Goal: Transaction & Acquisition: Purchase product/service

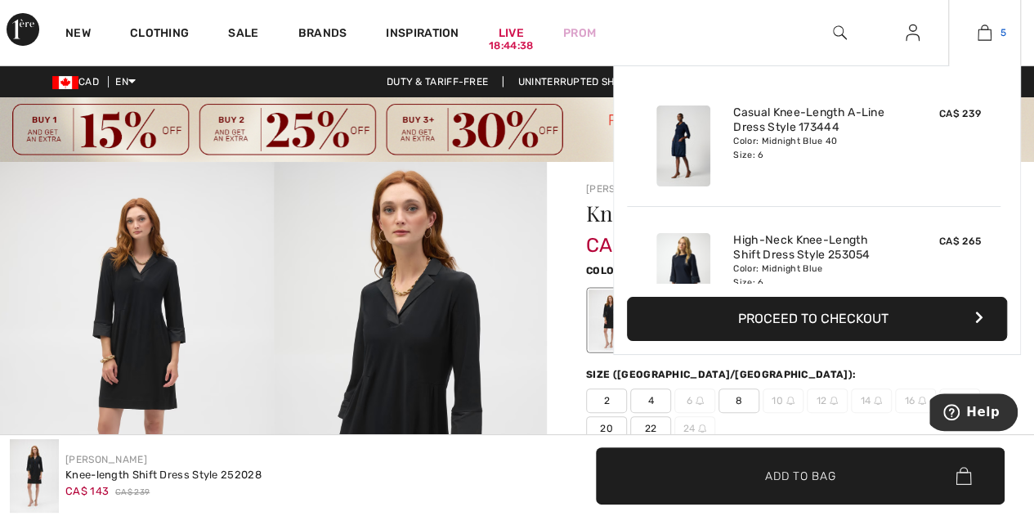
click at [986, 32] on img at bounding box center [985, 33] width 14 height 20
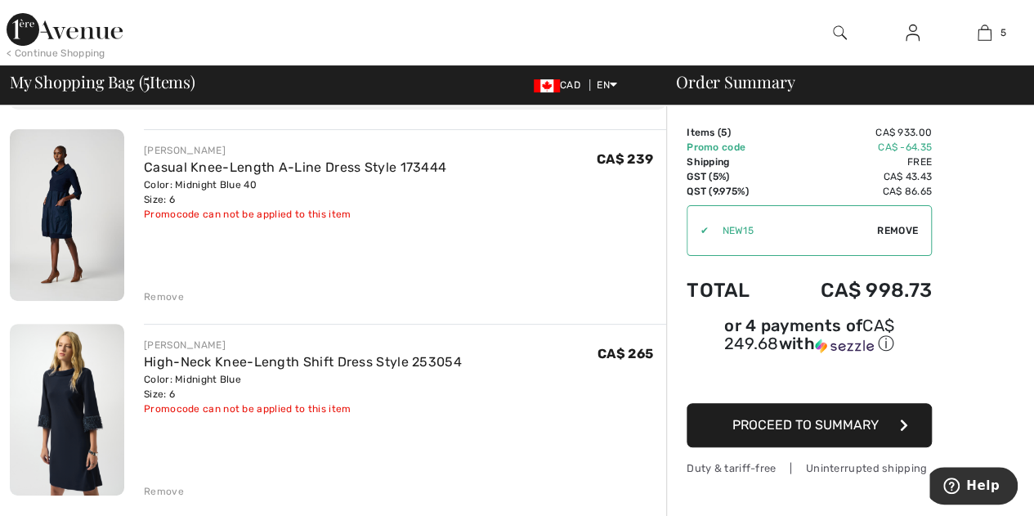
scroll to position [100, 0]
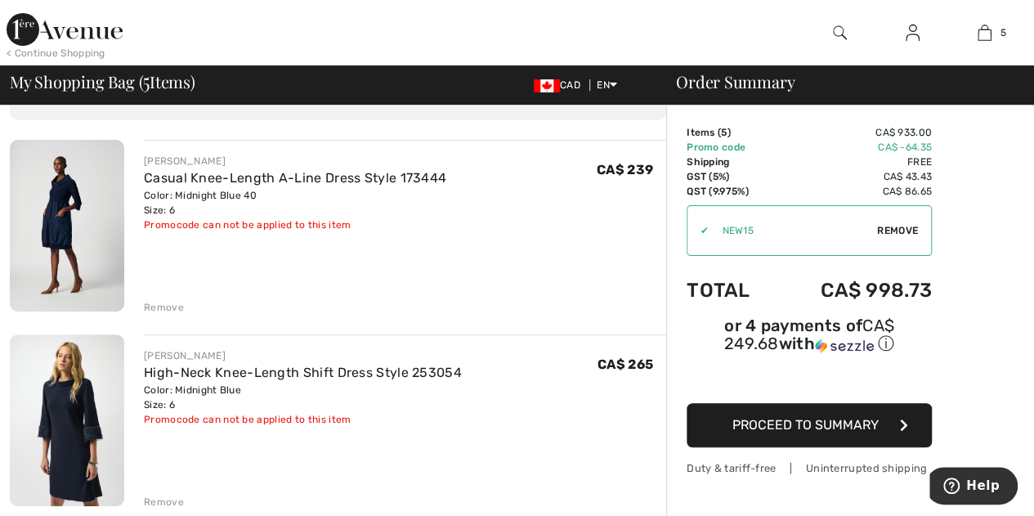
click at [876, 221] on div "✔ Apply Remove" at bounding box center [809, 230] width 245 height 51
click at [890, 230] on span "Remove" at bounding box center [897, 230] width 41 height 15
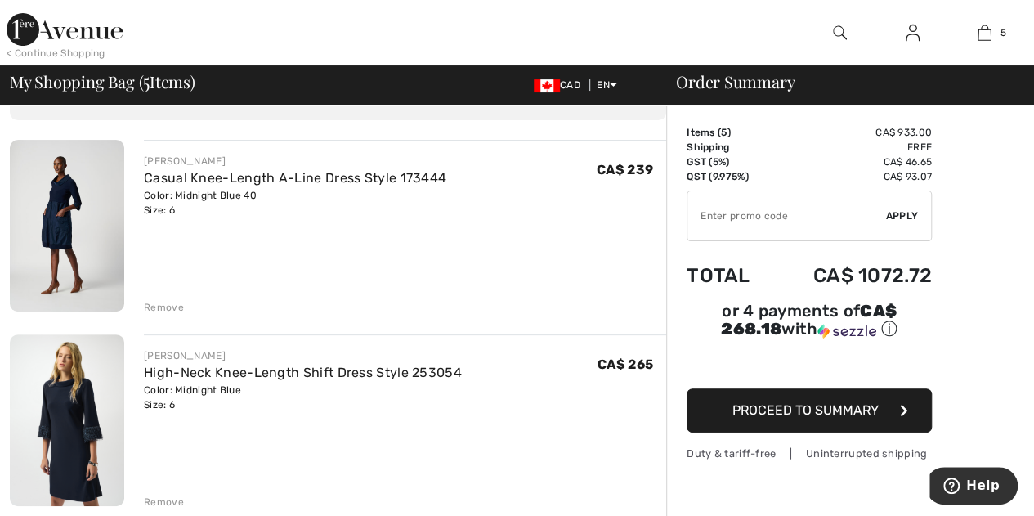
click at [751, 213] on input "TEXT" at bounding box center [787, 215] width 199 height 49
type input "SALEAVENUE"
click at [899, 213] on span "Apply" at bounding box center [902, 215] width 33 height 15
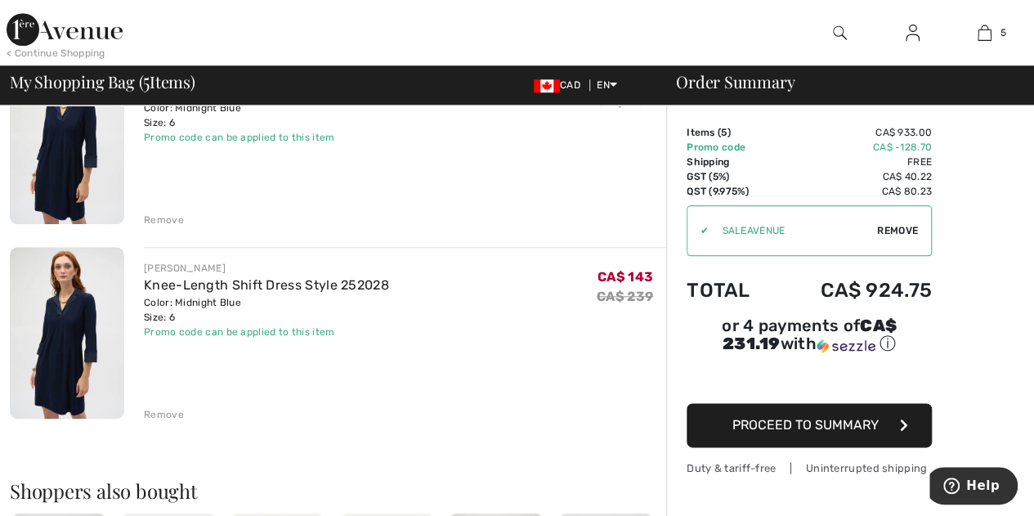
scroll to position [775, 0]
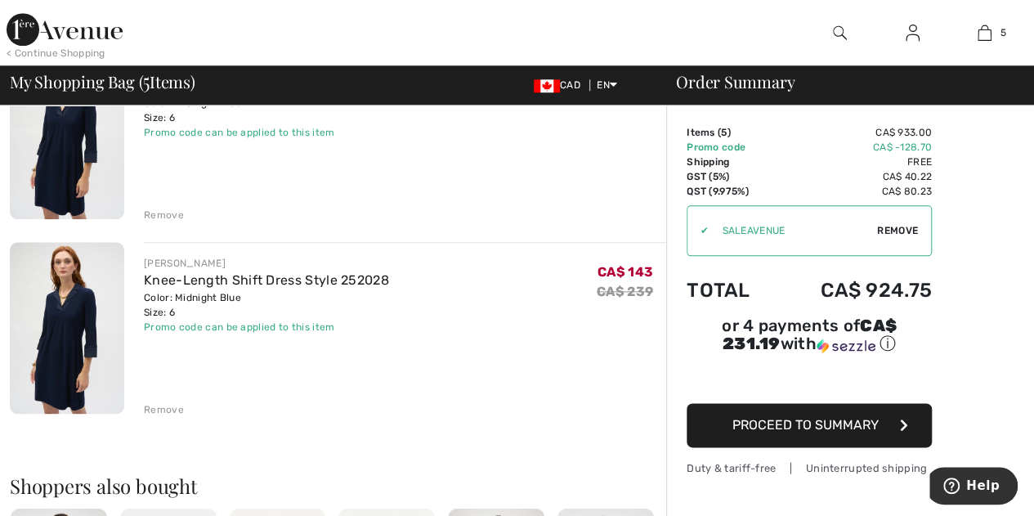
click at [611, 271] on span "CA$ 143" at bounding box center [626, 272] width 56 height 16
click at [575, 269] on div "JOSEPH RIBKOFF Knee-Length Shift Dress Style 252028 Color: Midnight Blue Size: …" at bounding box center [405, 295] width 522 height 78
click at [152, 407] on div "Remove" at bounding box center [164, 409] width 40 height 15
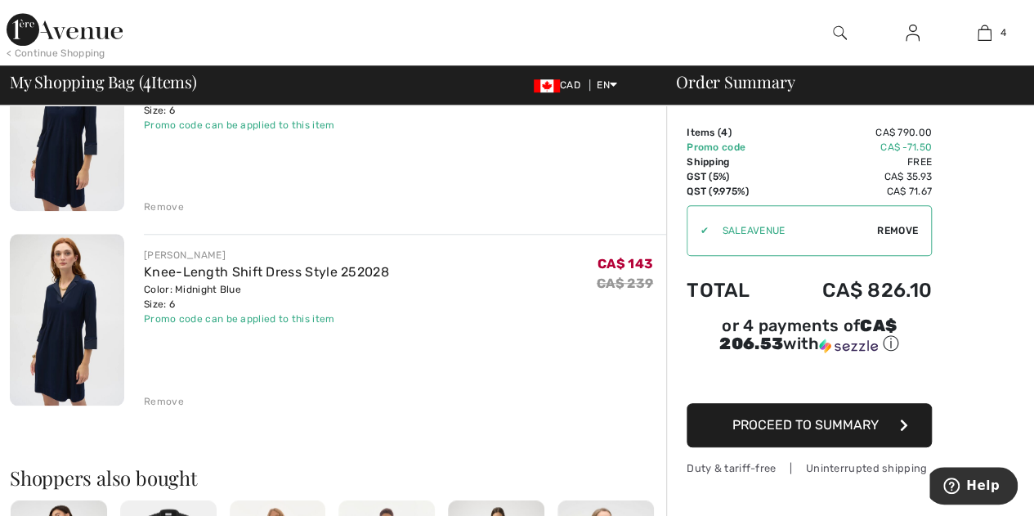
scroll to position [592, 0]
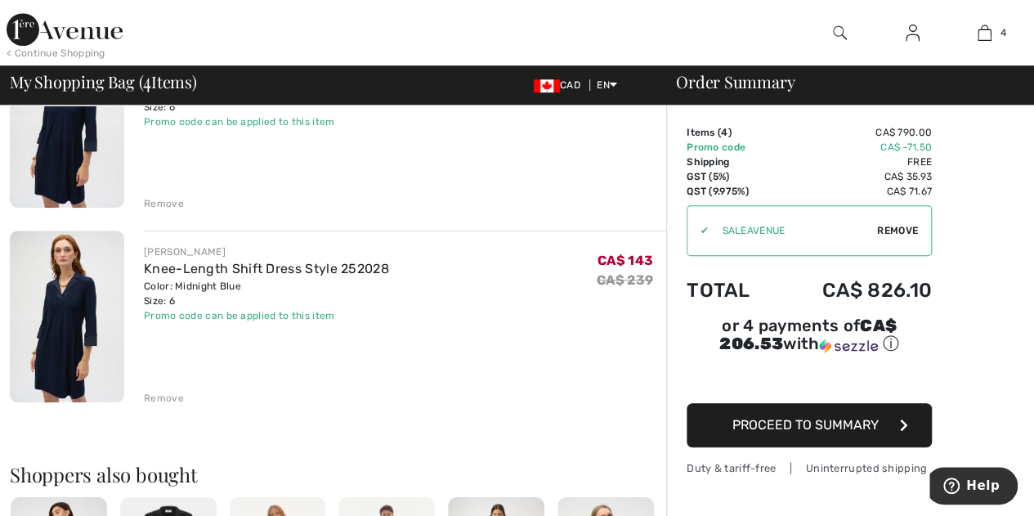
click at [160, 393] on div "Remove" at bounding box center [164, 398] width 40 height 15
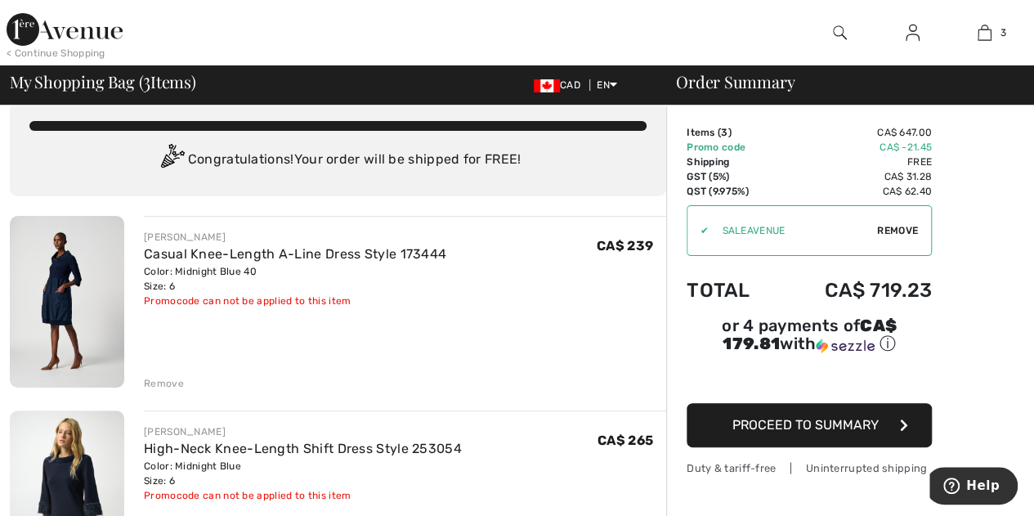
scroll to position [22, 0]
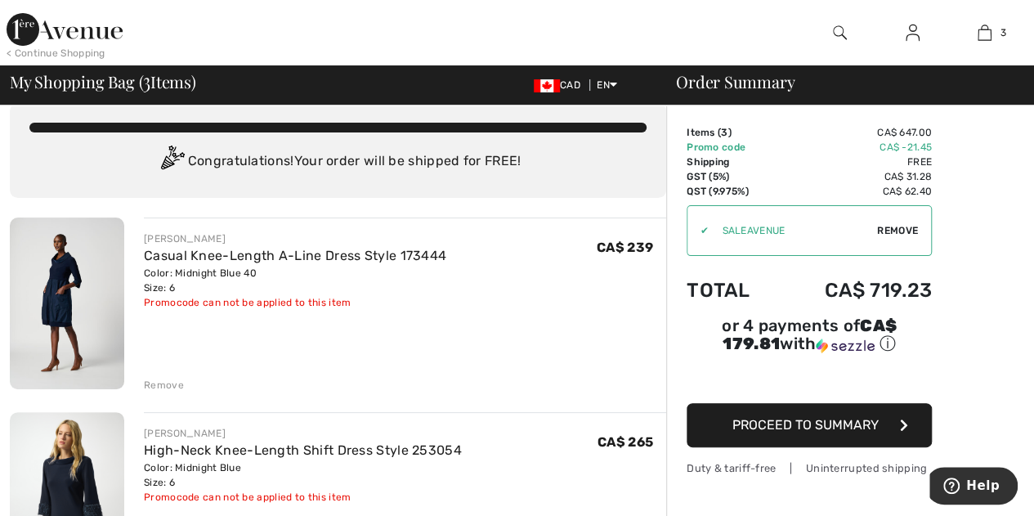
click at [890, 230] on span "Remove" at bounding box center [897, 230] width 41 height 15
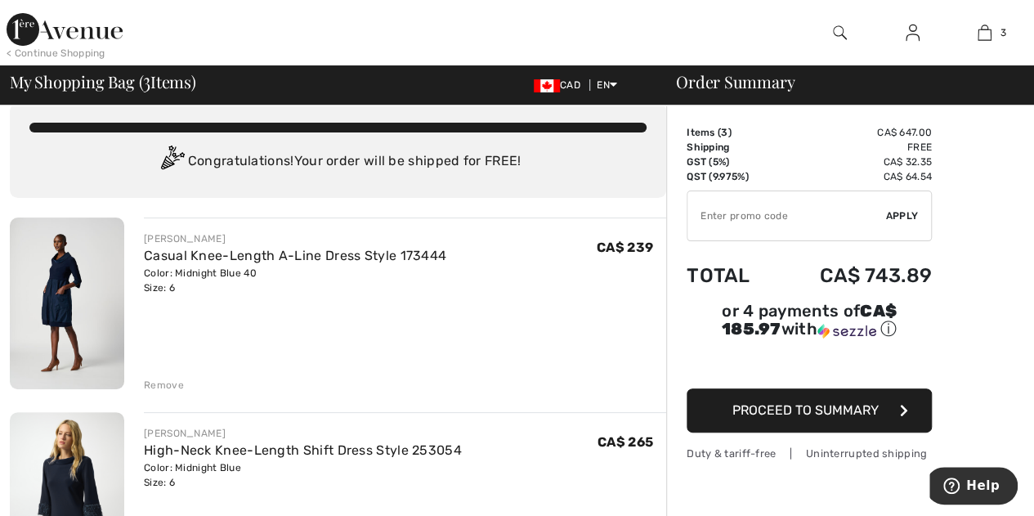
click at [758, 219] on input "TEXT" at bounding box center [787, 215] width 199 height 49
type input "NEW15"
click at [919, 212] on div "✔ Apply Remove" at bounding box center [809, 215] width 245 height 51
click at [897, 212] on span "Apply" at bounding box center [902, 215] width 33 height 15
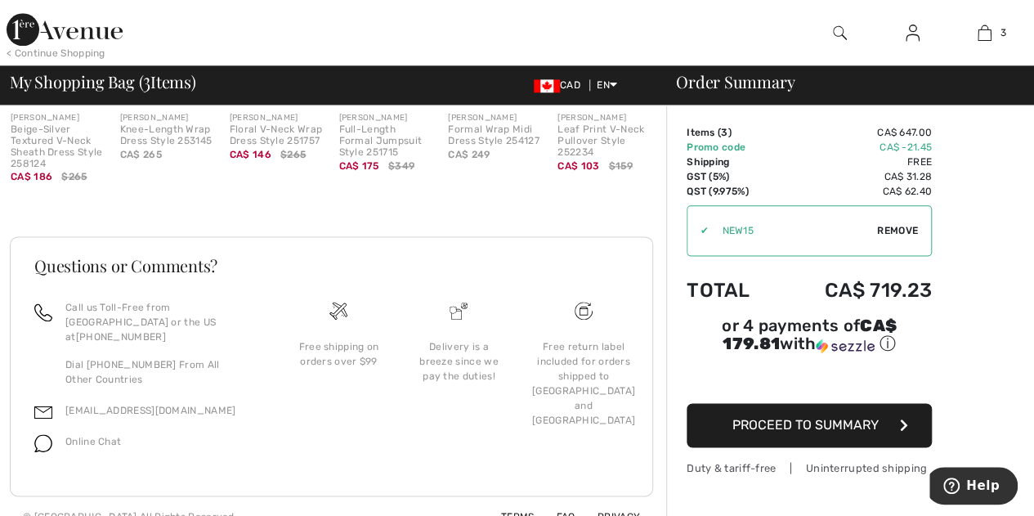
scroll to position [945, 0]
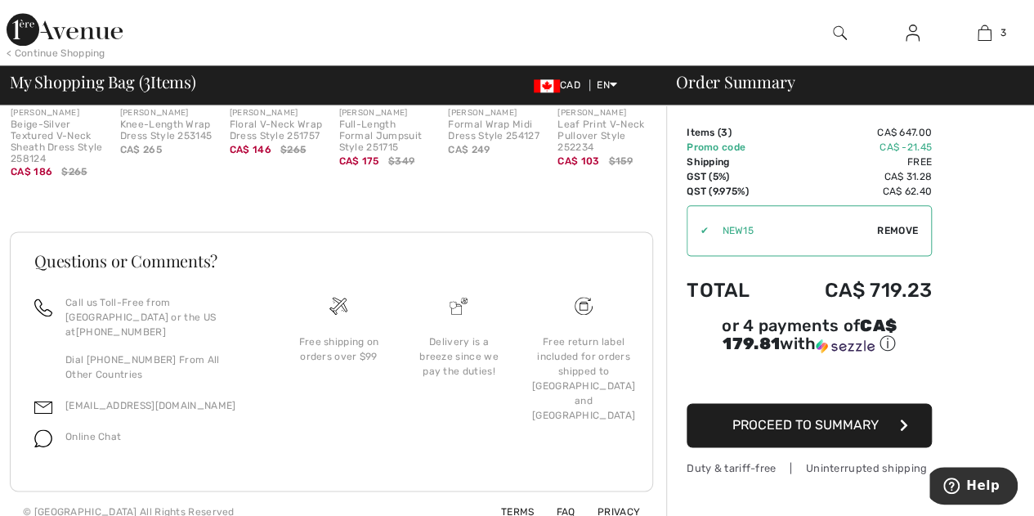
click at [49, 429] on img at bounding box center [43, 438] width 18 height 18
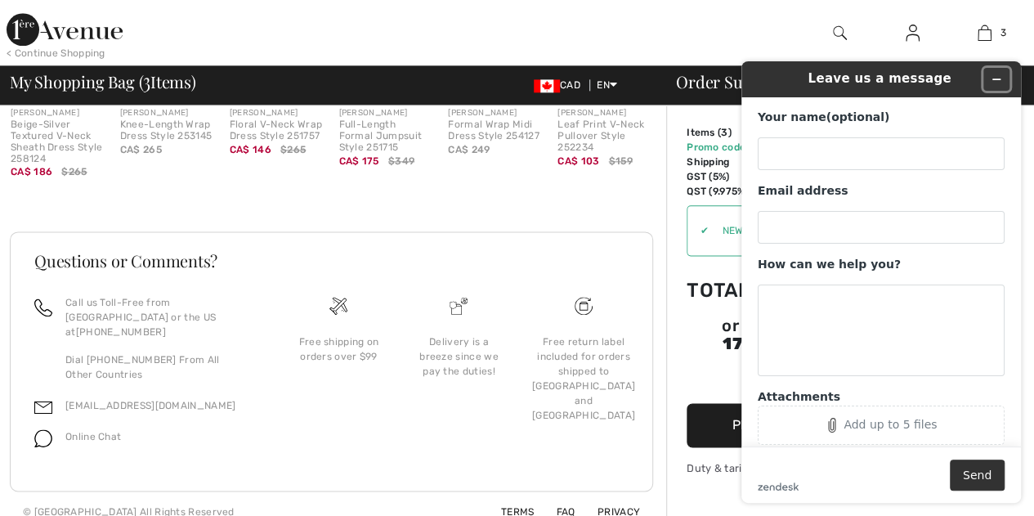
click at [1000, 79] on icon "Minimize widget" at bounding box center [996, 79] width 11 height 11
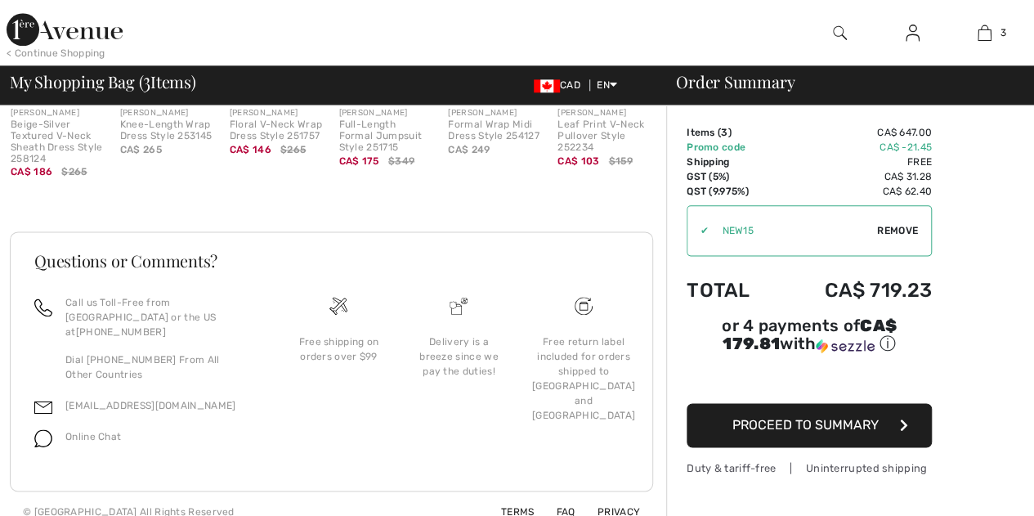
click at [816, 417] on span "Proceed to Summary" at bounding box center [806, 425] width 146 height 16
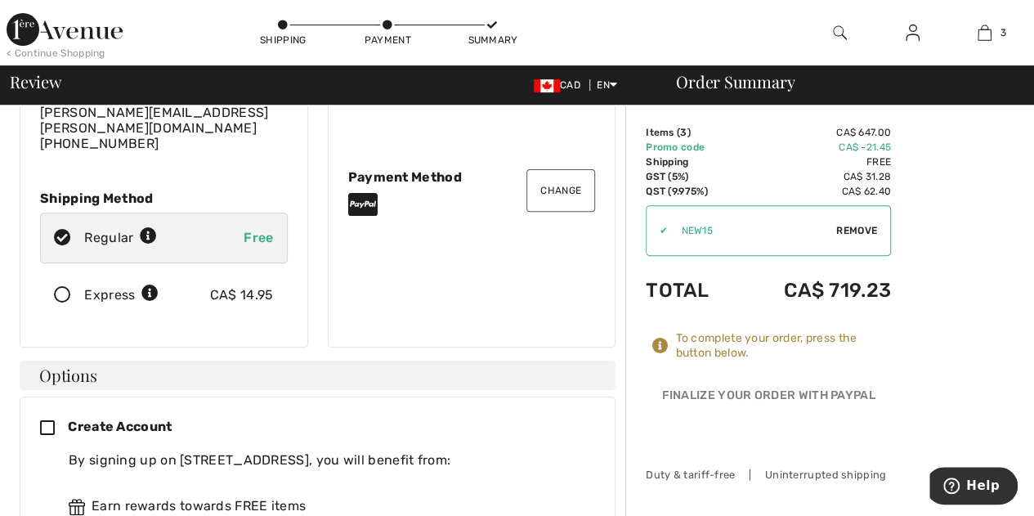
scroll to position [208, 0]
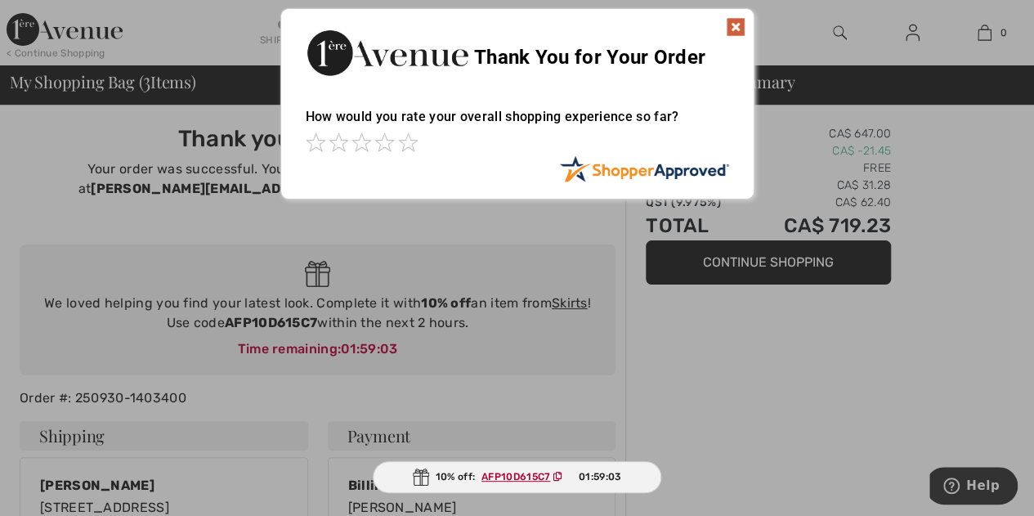
click at [729, 25] on img at bounding box center [736, 27] width 20 height 20
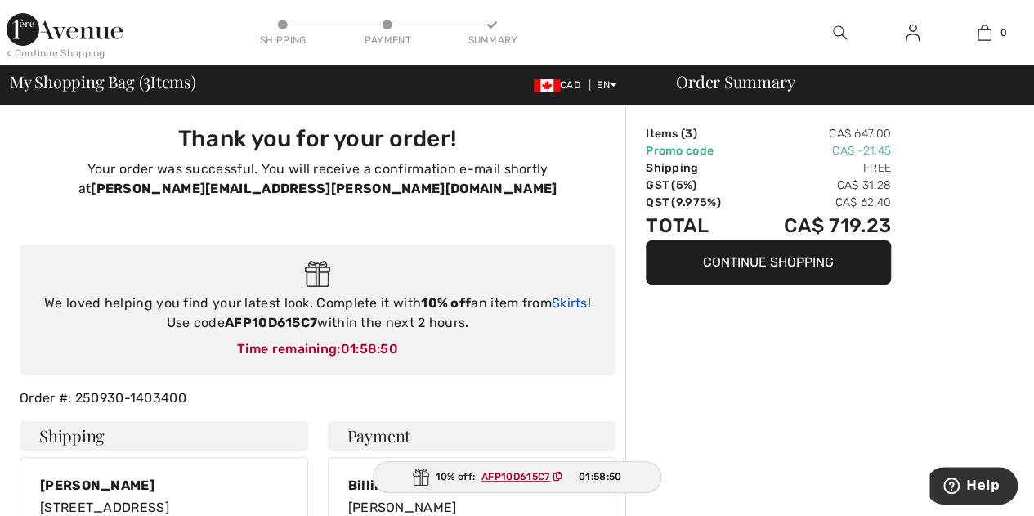
click at [568, 306] on link "Skirts" at bounding box center [570, 303] width 36 height 16
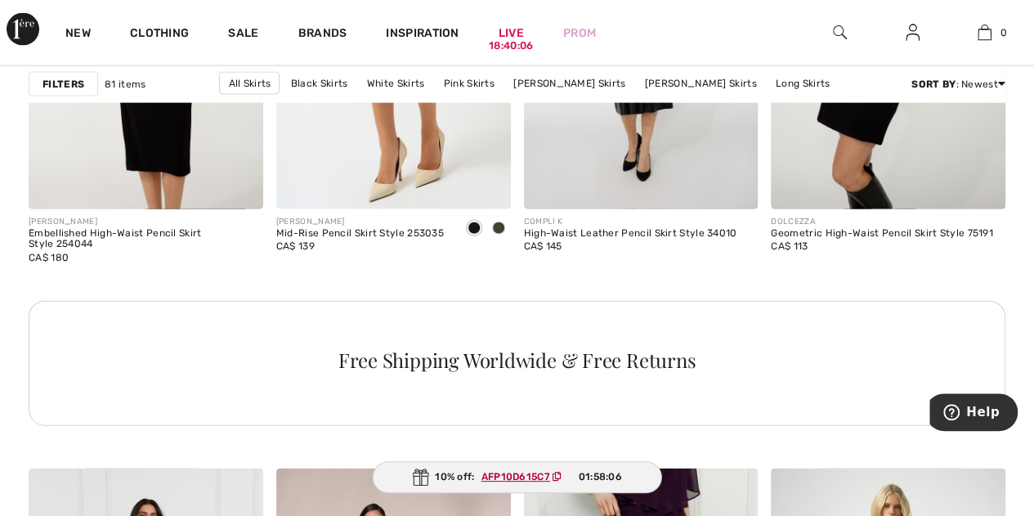
scroll to position [1696, 0]
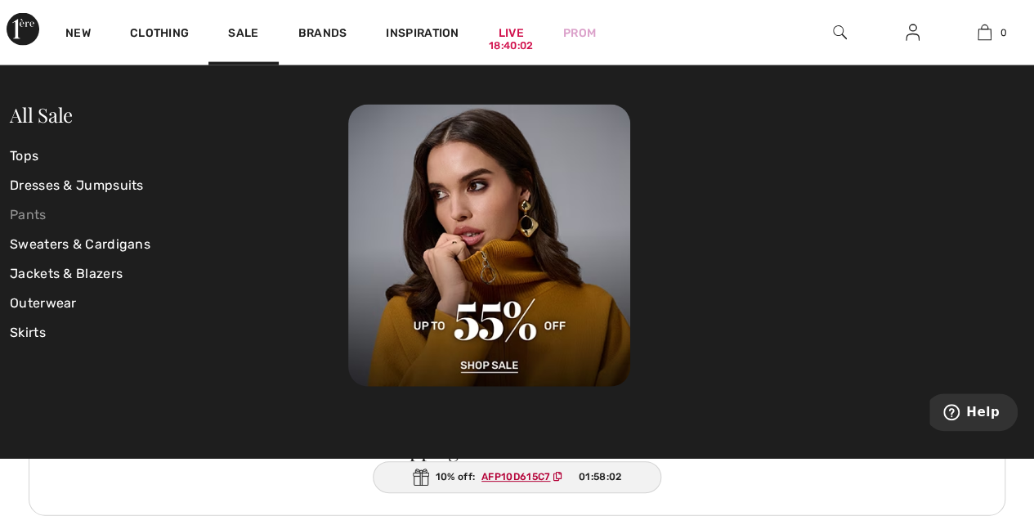
click at [38, 213] on link "Pants" at bounding box center [179, 214] width 338 height 29
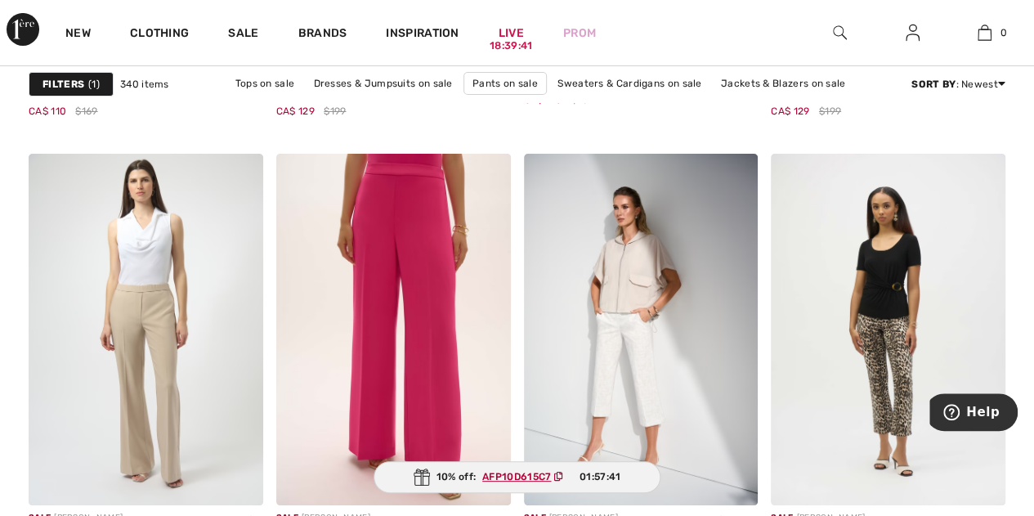
scroll to position [3086, 0]
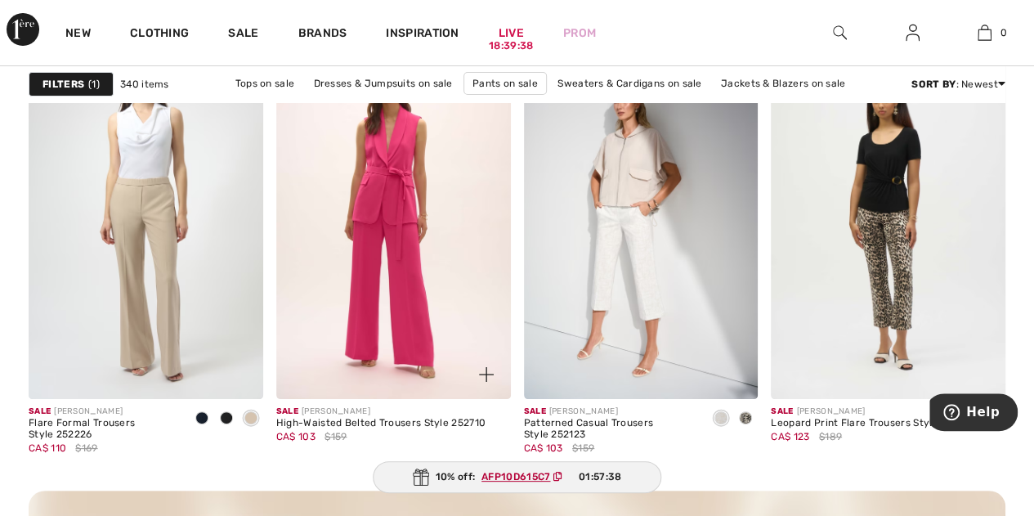
click at [392, 215] on img at bounding box center [393, 223] width 235 height 352
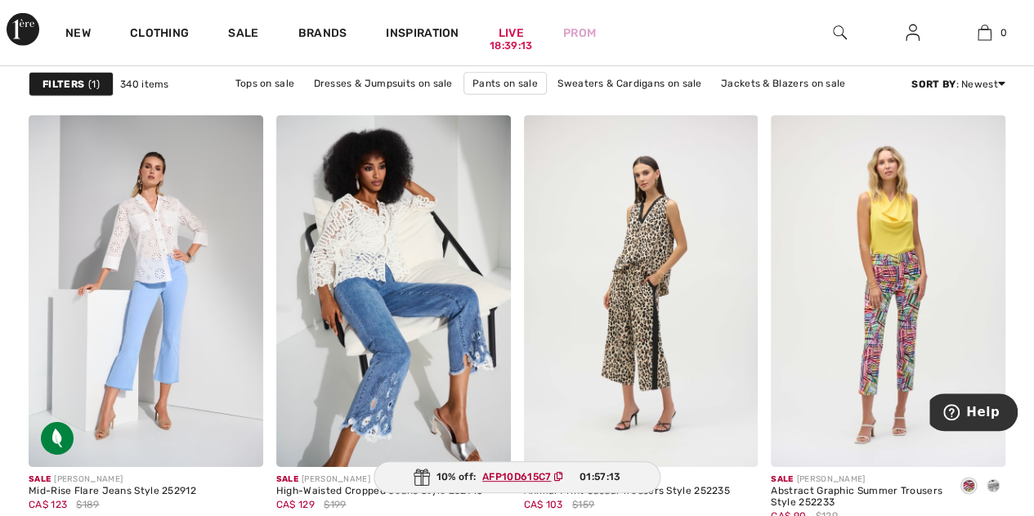
scroll to position [5728, 0]
